Goal: Navigation & Orientation: Find specific page/section

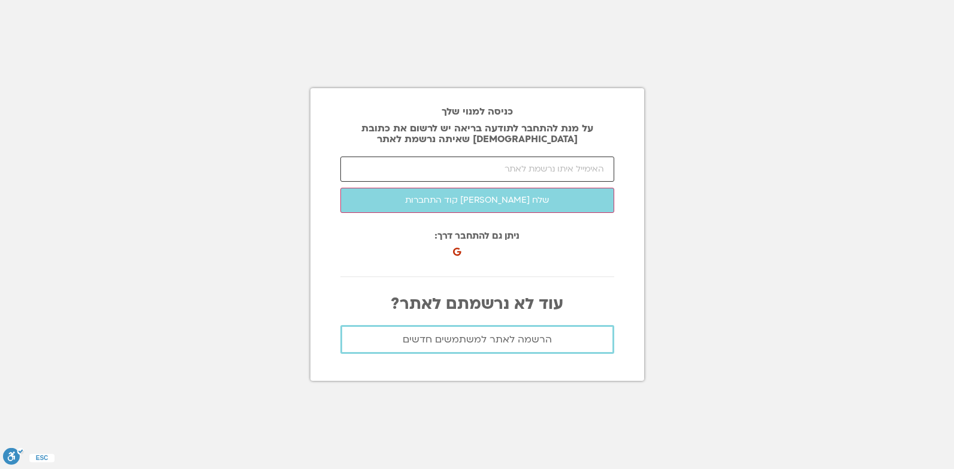
click at [553, 170] on input "email" at bounding box center [477, 168] width 274 height 25
type input "[EMAIL_ADDRESS][DOMAIN_NAME]"
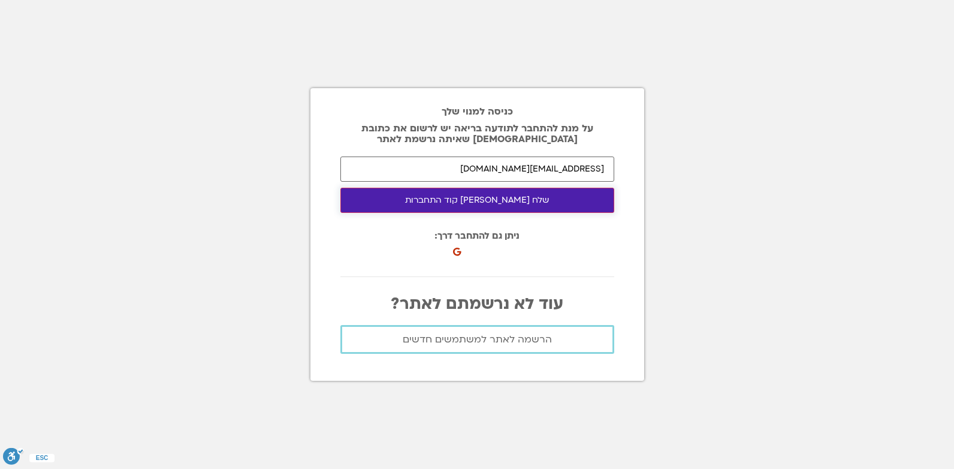
click at [508, 207] on button "שלח לי קוד התחברות" at bounding box center [477, 200] width 274 height 25
click at [591, 197] on button "התחבר לאתר" at bounding box center [477, 200] width 274 height 25
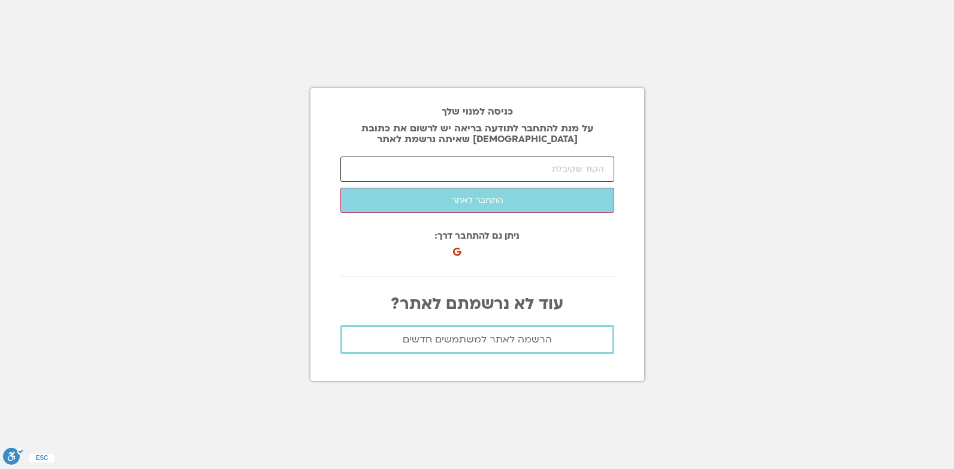
click at [437, 161] on input "number" at bounding box center [477, 168] width 274 height 25
type input "49620"
click button "שלח לי קוד התחברות" at bounding box center [0, 0] width 0 height 0
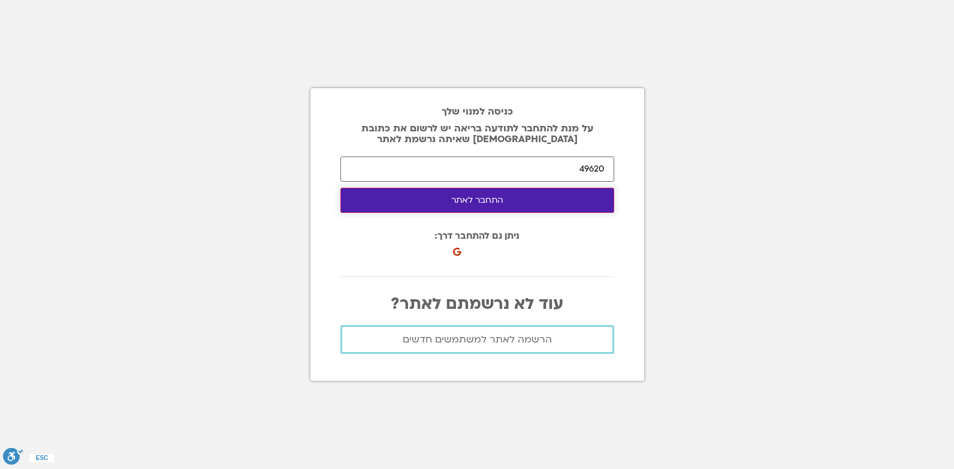
click at [521, 203] on button "התחבר לאתר" at bounding box center [477, 200] width 274 height 25
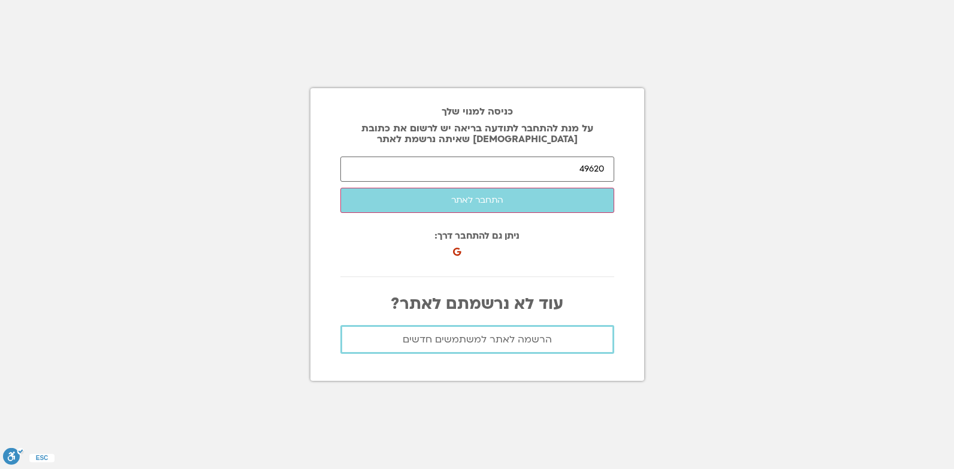
click at [377, 75] on div "כניסה למנוי שלך על מנת להתחבר לתודעה בריאה יש לרשום את כתובת האיימל שאיתה נרשמת…" at bounding box center [477, 234] width 334 height 469
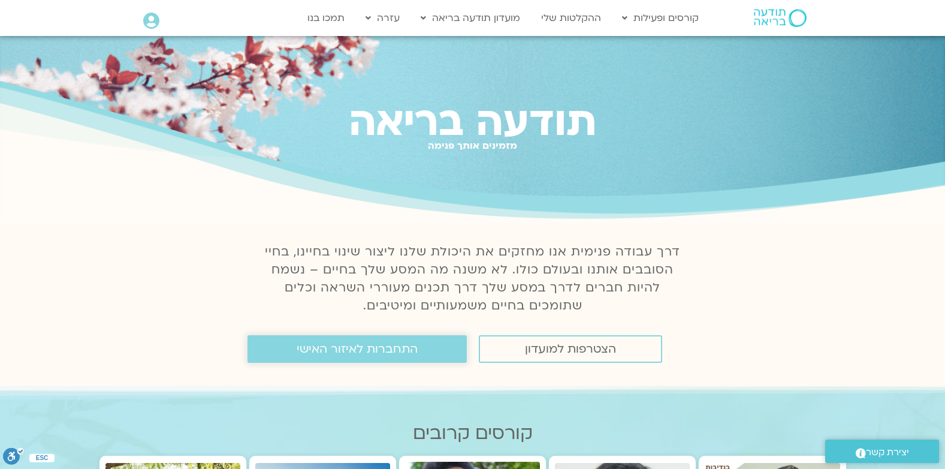
click at [422, 351] on link "התחברות לאיזור האישי" at bounding box center [356, 349] width 219 height 28
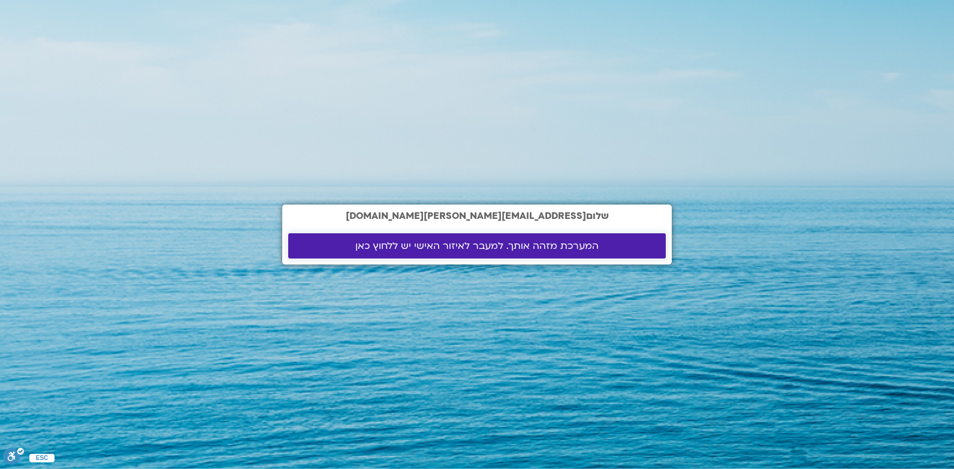
click at [476, 250] on span "המערכת מזהה אותך. למעבר לאיזור האישי יש ללחוץ כאן" at bounding box center [476, 245] width 243 height 11
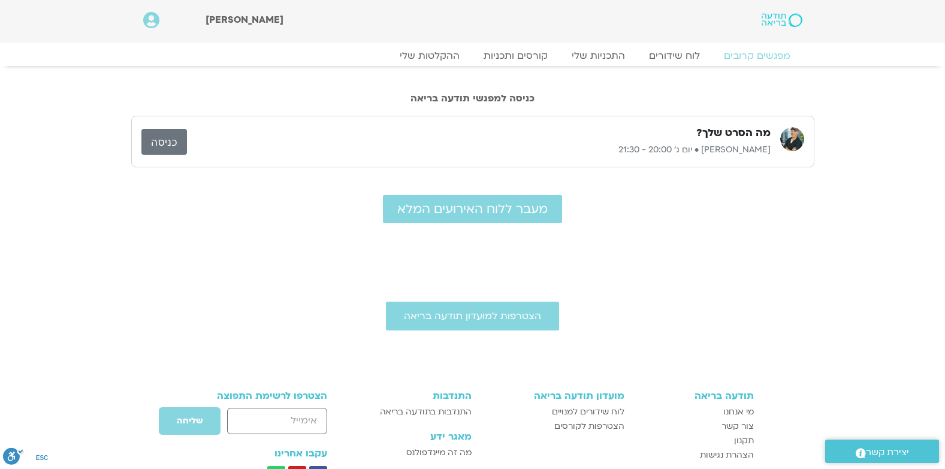
click at [162, 139] on link "כניסה" at bounding box center [164, 142] width 46 height 26
click at [173, 142] on link "כניסה" at bounding box center [164, 142] width 46 height 26
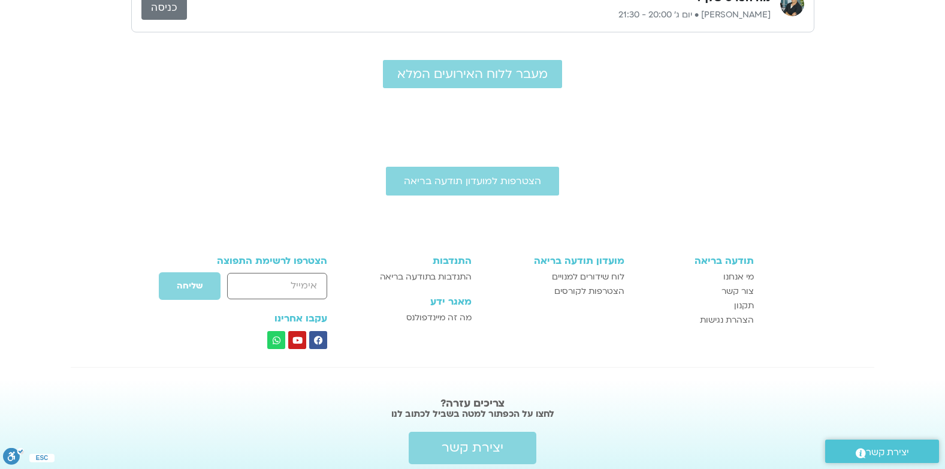
scroll to position [178, 0]
